Goal: Task Accomplishment & Management: Manage account settings

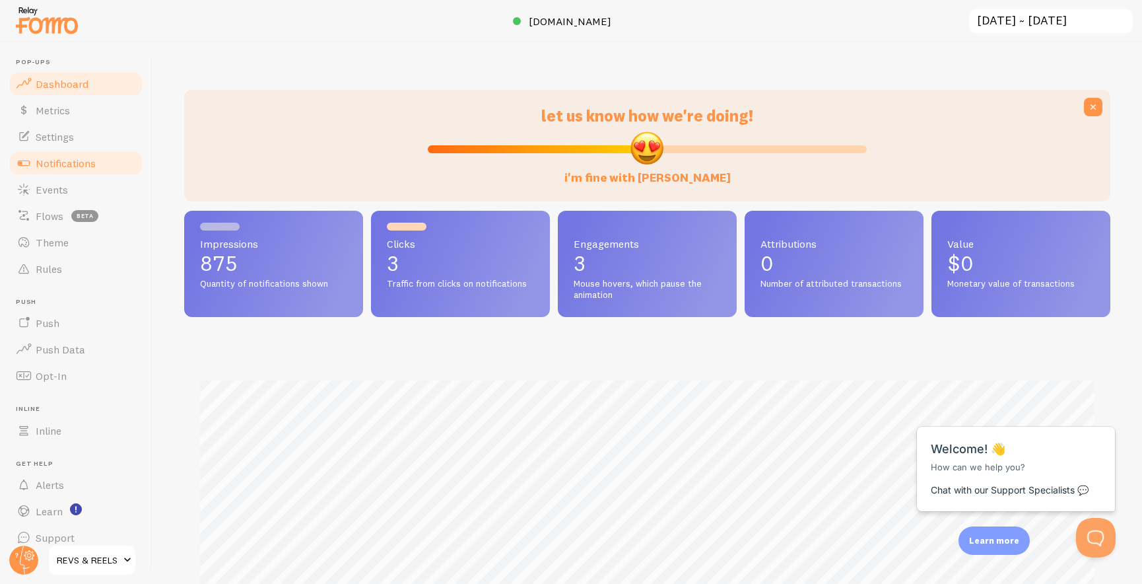
click at [83, 168] on span "Notifications" at bounding box center [66, 162] width 60 height 13
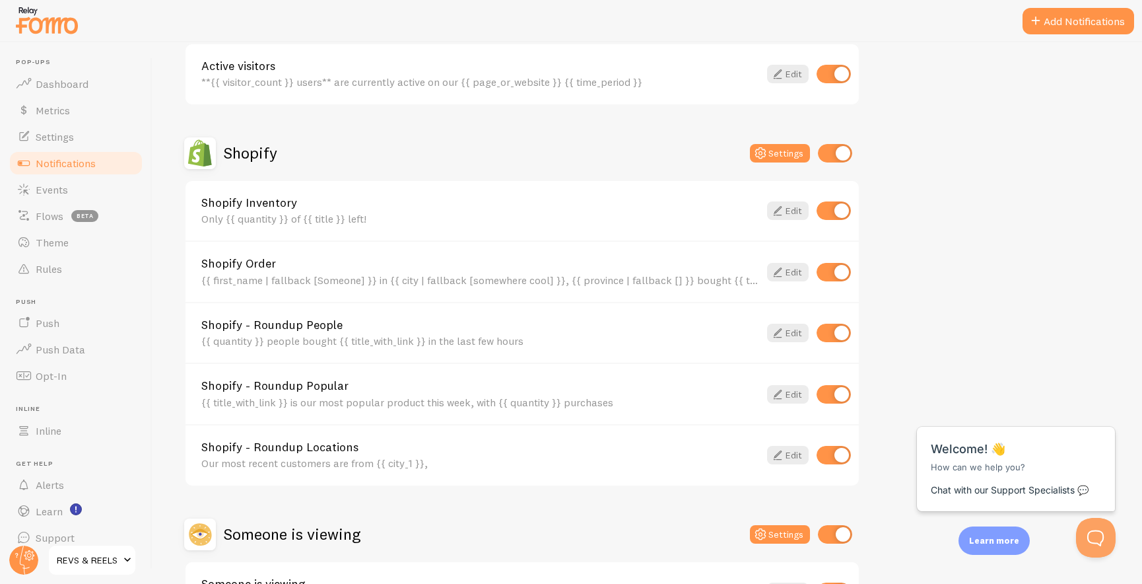
scroll to position [376, 0]
click at [844, 145] on input "checkbox" at bounding box center [835, 154] width 34 height 18
checkbox input "false"
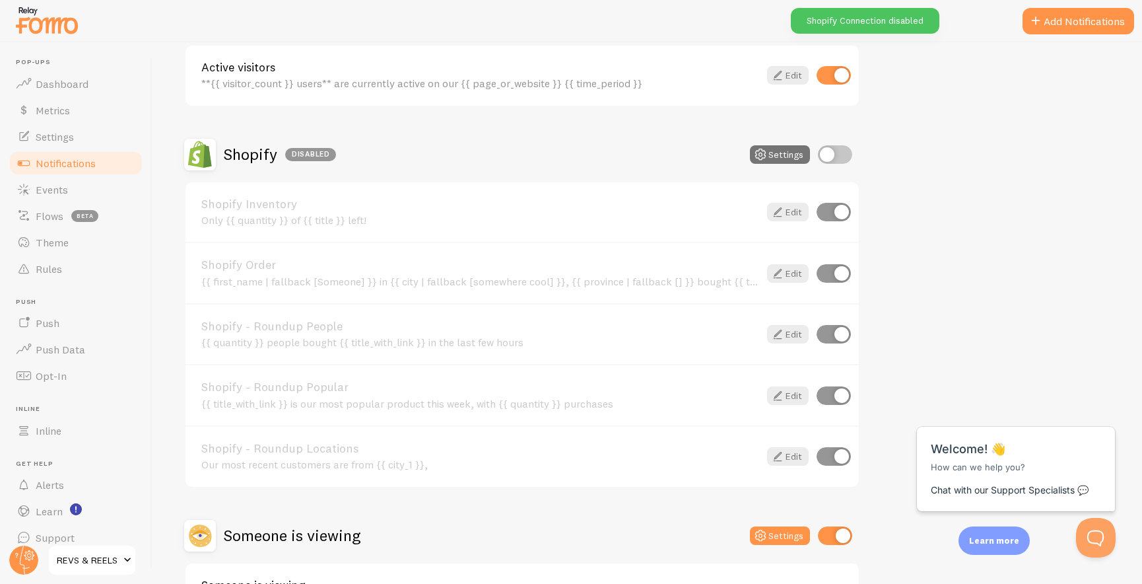
click at [829, 59] on div "Active visitors **{{ visitor_count }} users** are currently active on our {{ pa…" at bounding box center [523, 76] width 674 height 60
click at [841, 76] on input "checkbox" at bounding box center [834, 75] width 34 height 18
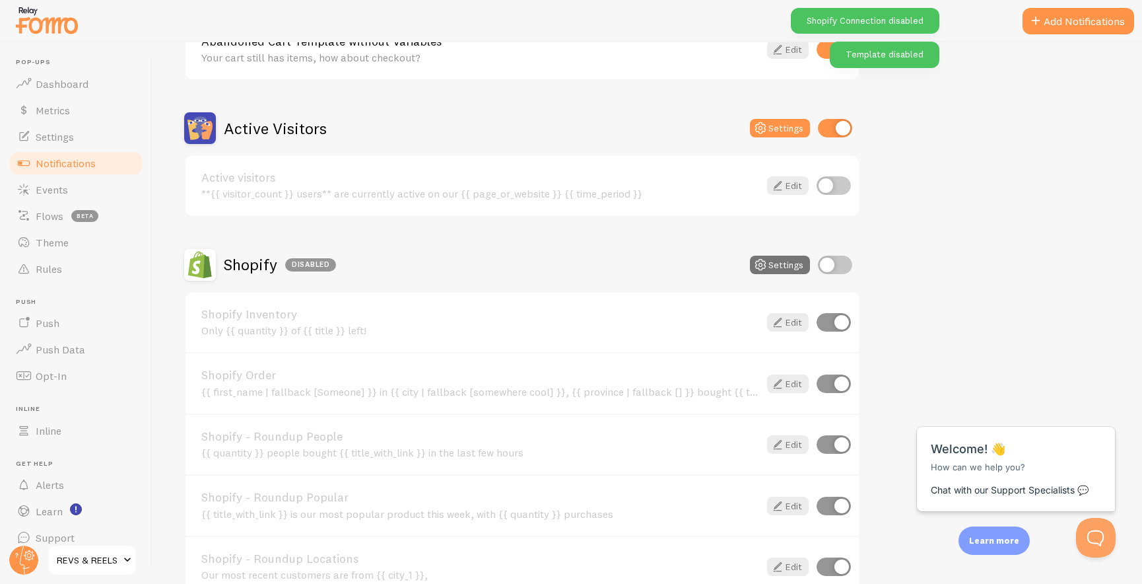
scroll to position [183, 0]
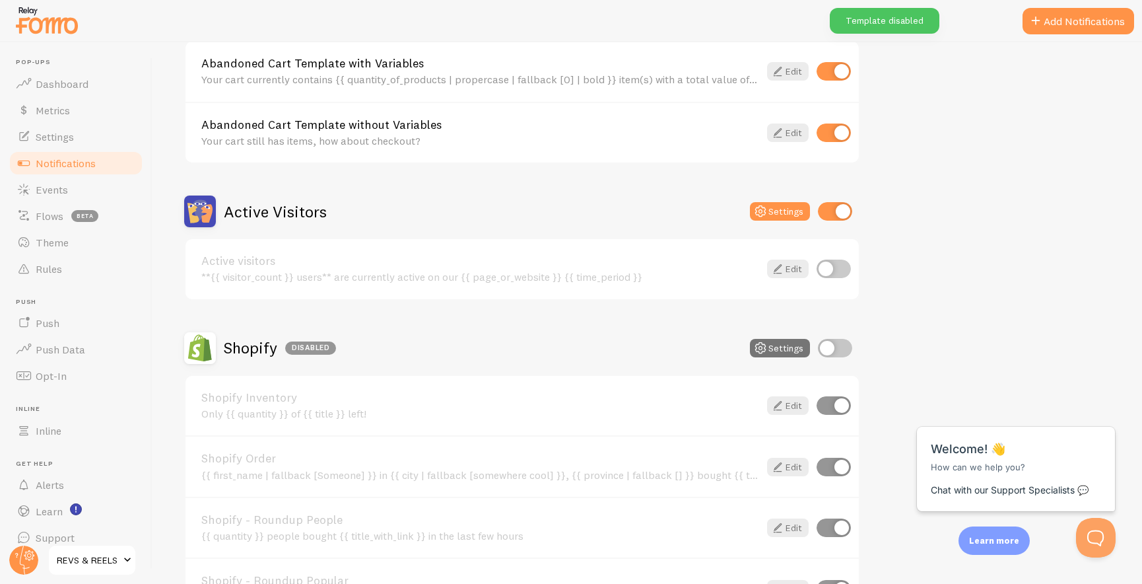
click at [829, 264] on input "checkbox" at bounding box center [834, 269] width 34 height 18
checkbox input "true"
click at [847, 202] on input "checkbox" at bounding box center [835, 211] width 34 height 18
checkbox input "false"
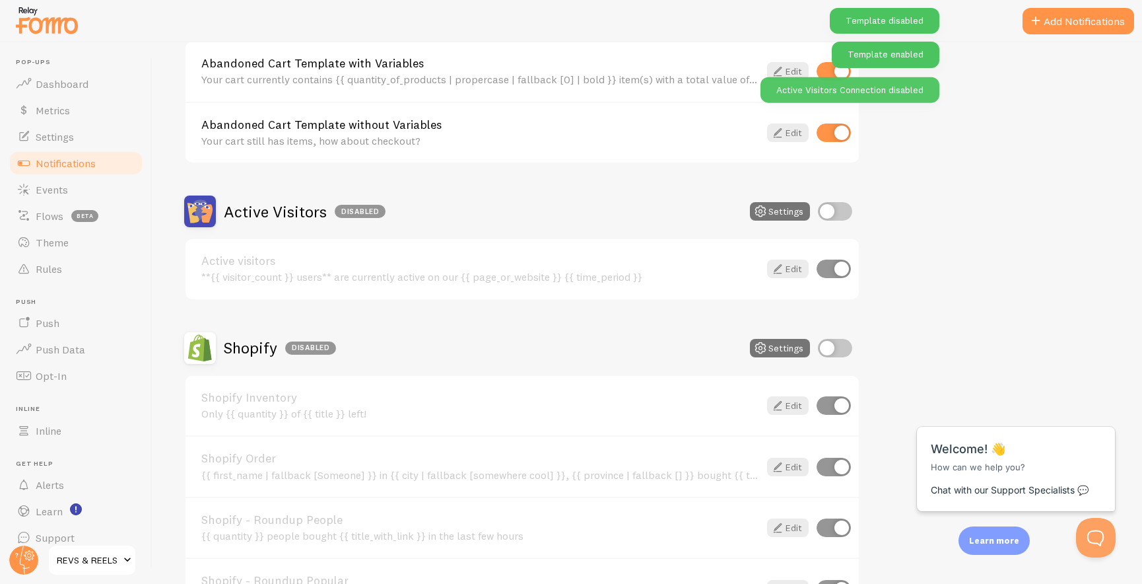
scroll to position [0, 0]
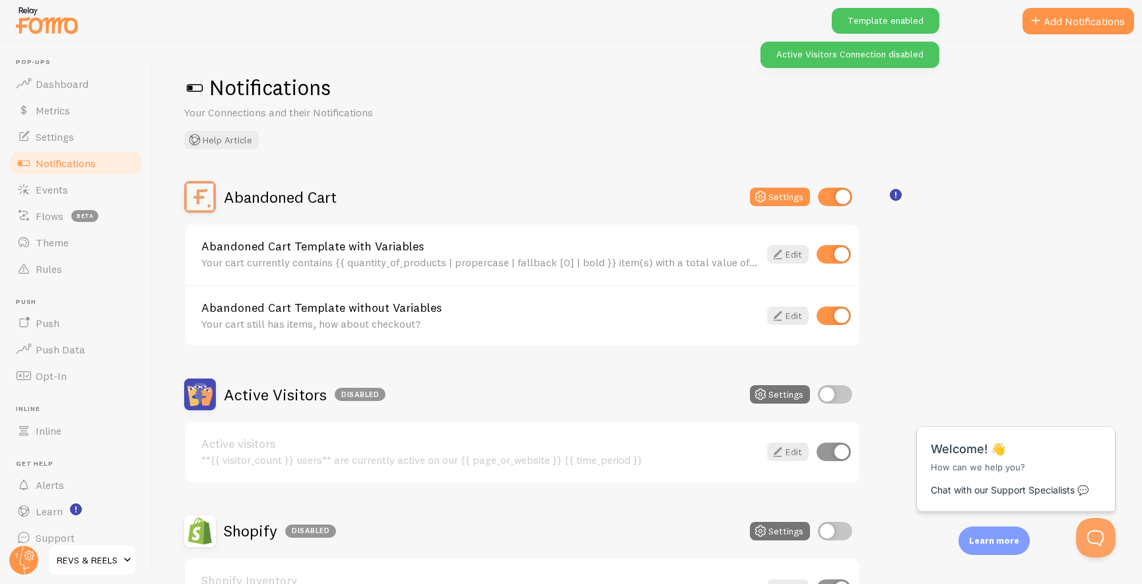
click at [831, 195] on input "checkbox" at bounding box center [835, 197] width 34 height 18
checkbox input "false"
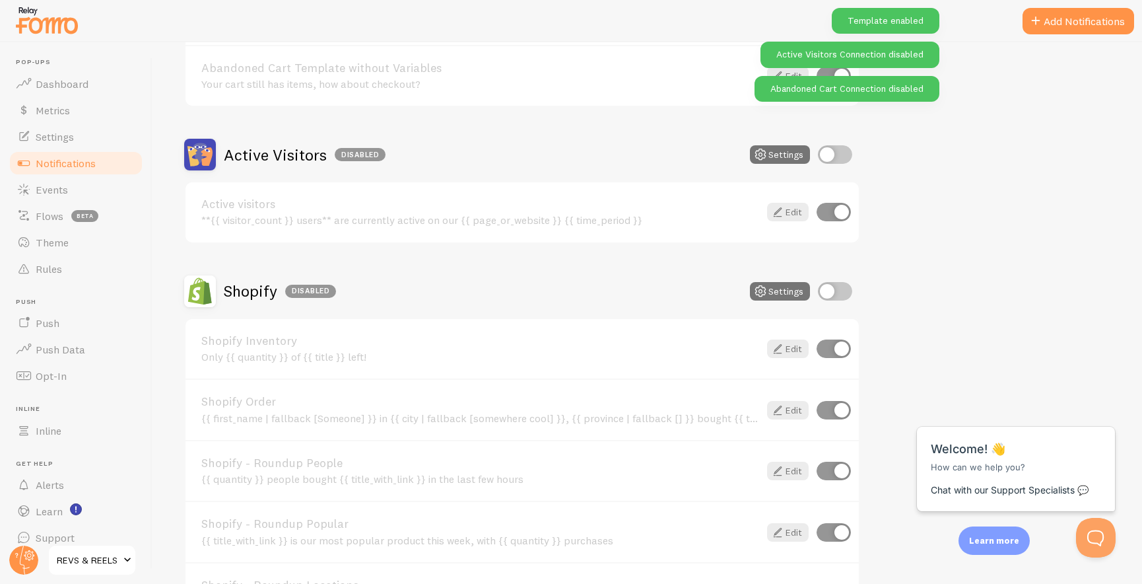
scroll to position [480, 0]
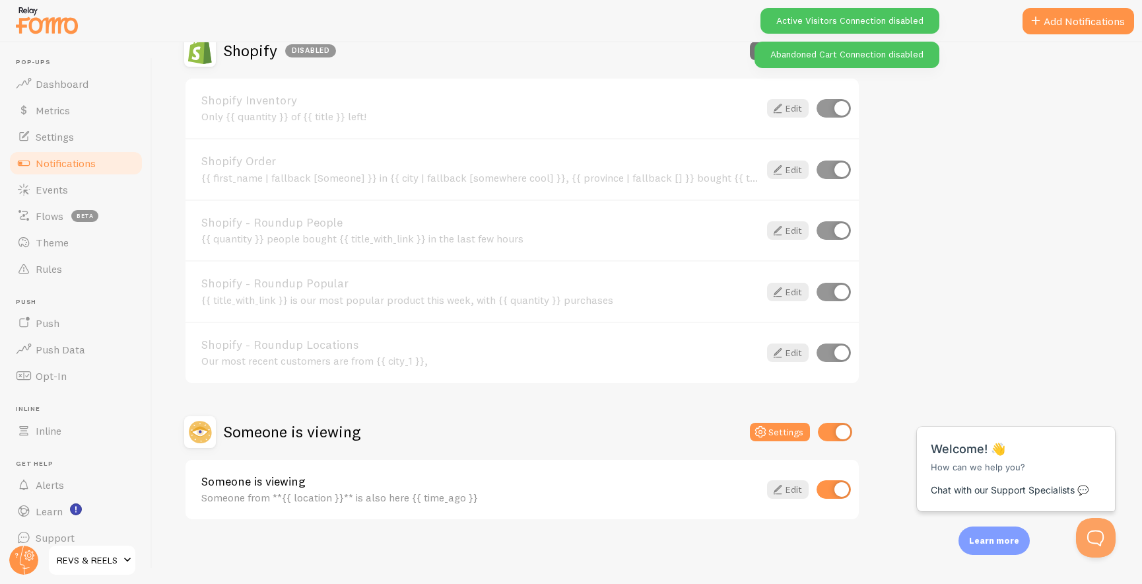
click at [839, 440] on input "checkbox" at bounding box center [835, 432] width 34 height 18
checkbox input "false"
